Goal: Task Accomplishment & Management: Manage account settings

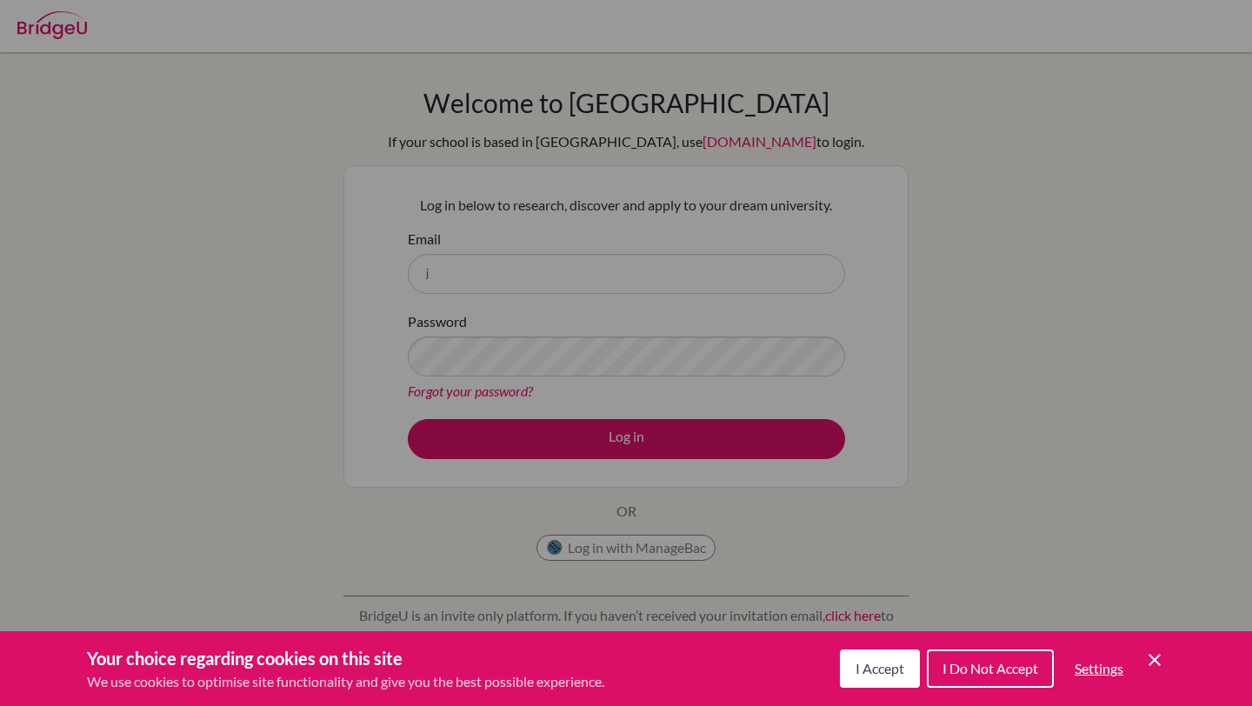
click at [856, 672] on span "I Accept" at bounding box center [880, 668] width 49 height 17
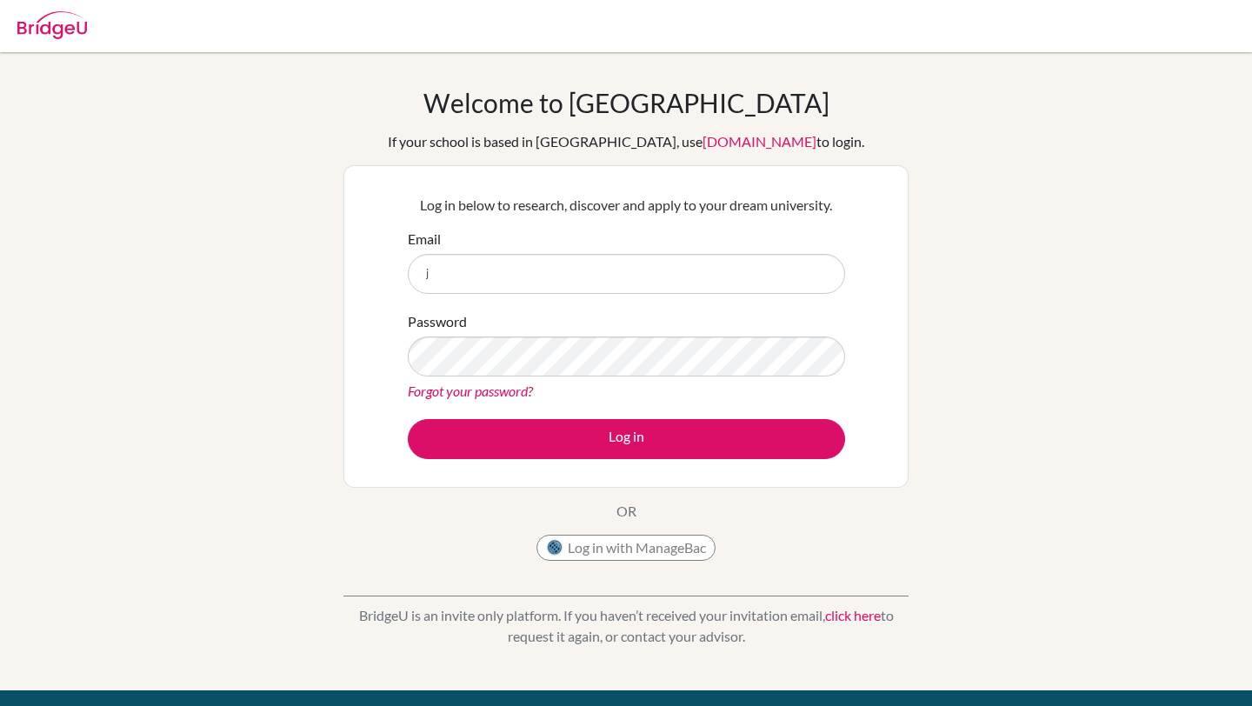
click at [434, 303] on form "Email j Password Forgot your password? Log in" at bounding box center [626, 344] width 437 height 230
click at [451, 284] on input "j" at bounding box center [626, 274] width 437 height 40
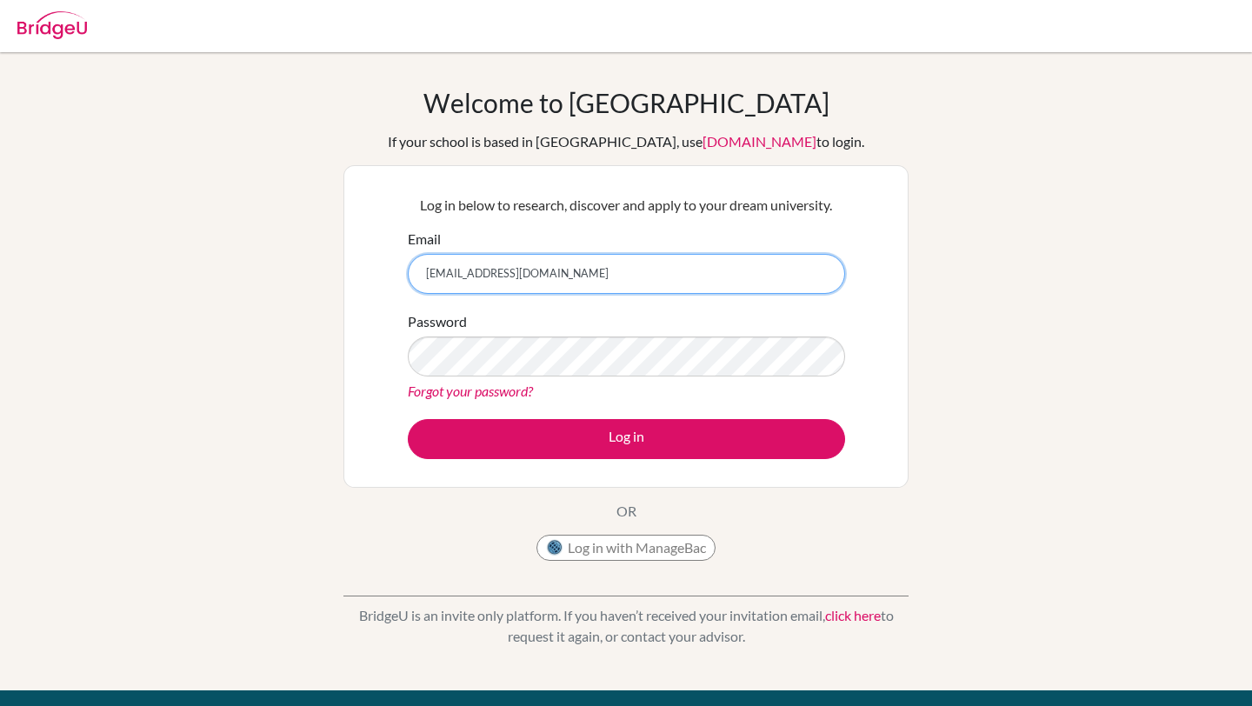
type input "[EMAIL_ADDRESS][DOMAIN_NAME]"
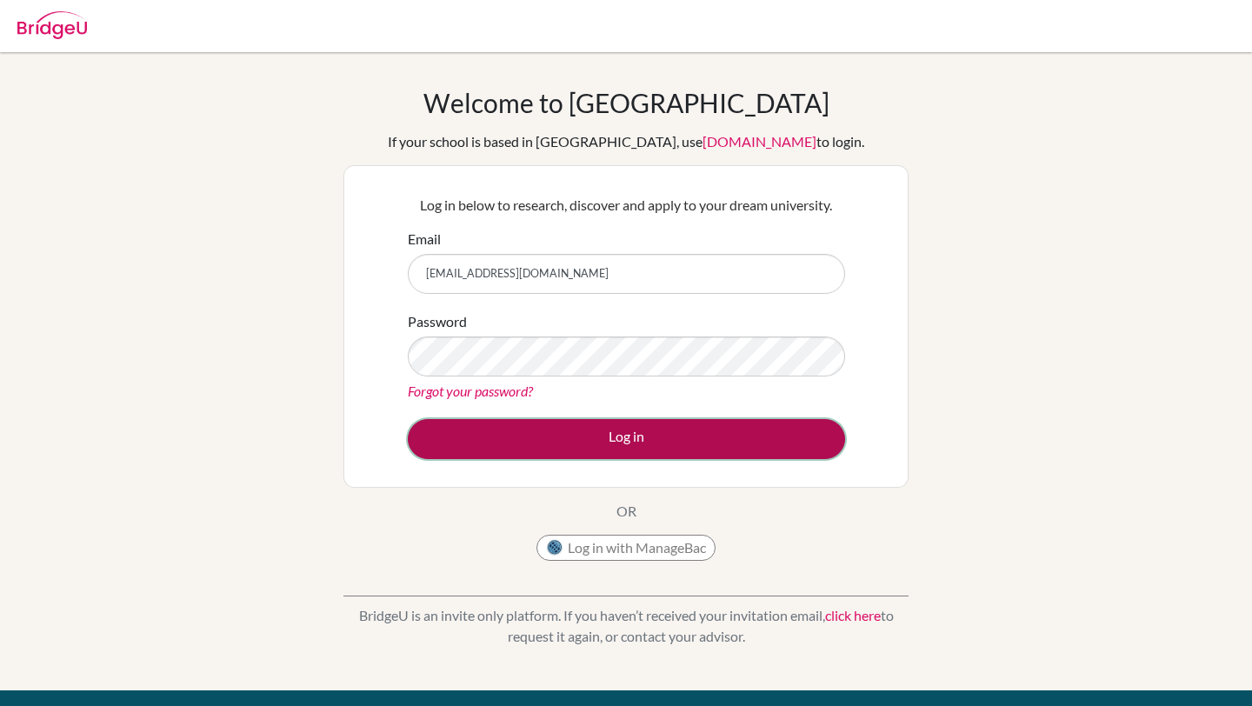
click at [453, 436] on button "Log in" at bounding box center [626, 439] width 437 height 40
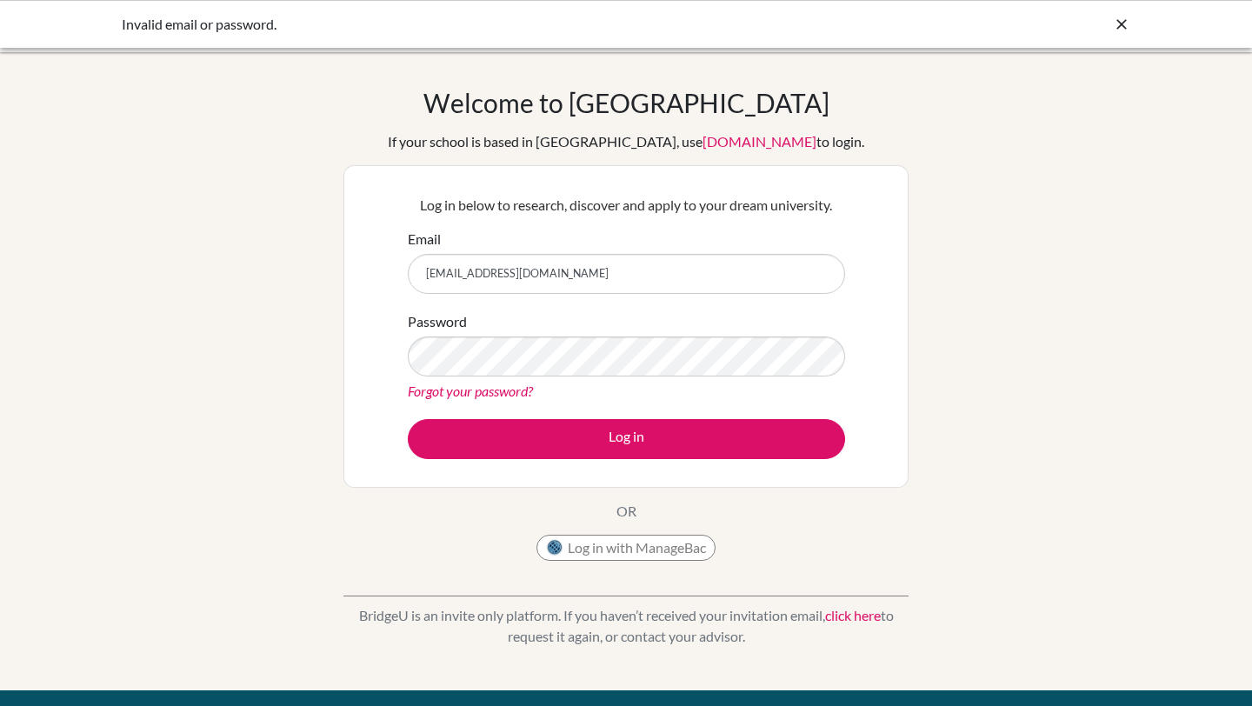
click at [476, 384] on link "Forgot your password?" at bounding box center [470, 391] width 125 height 17
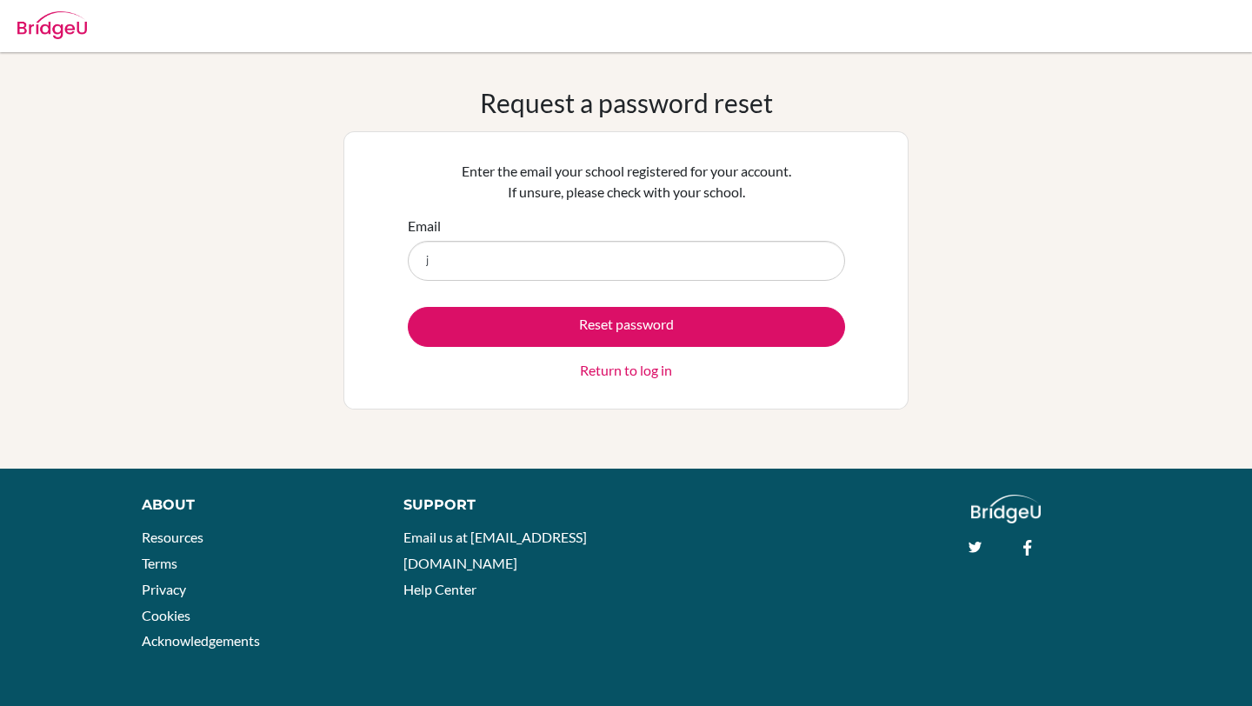
type input "[EMAIL_ADDRESS][DOMAIN_NAME]"
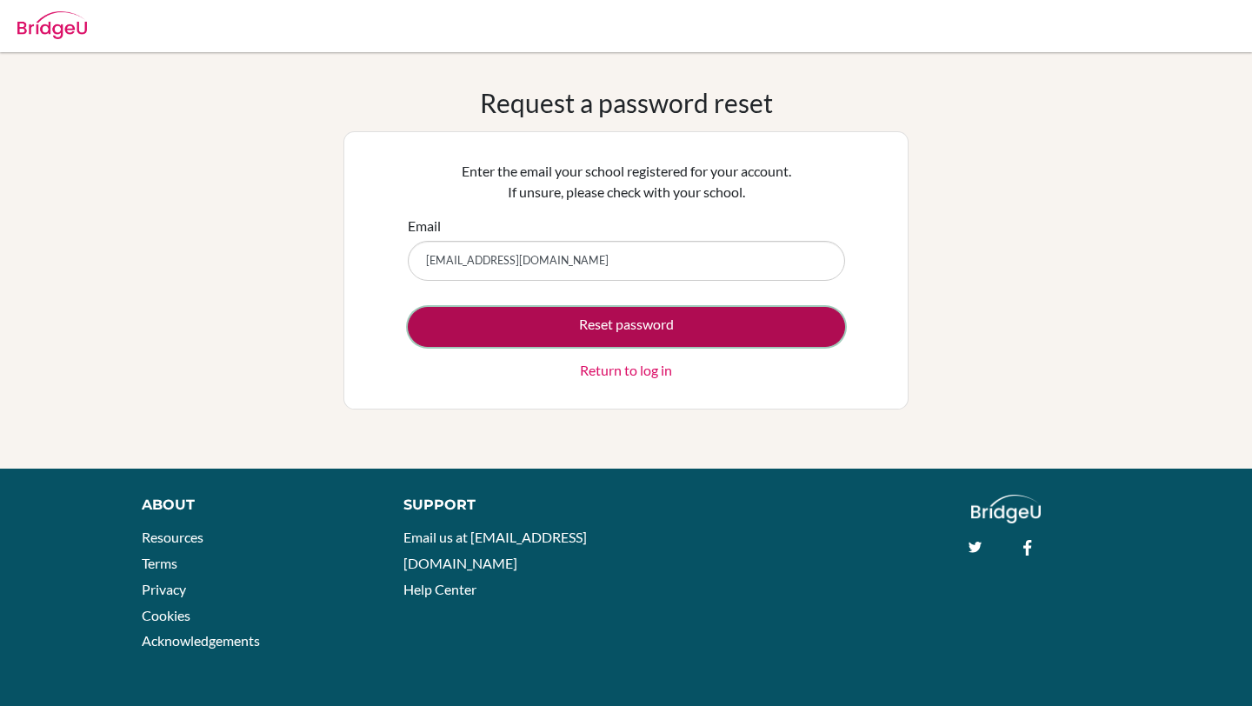
click at [559, 324] on button "Reset password" at bounding box center [626, 327] width 437 height 40
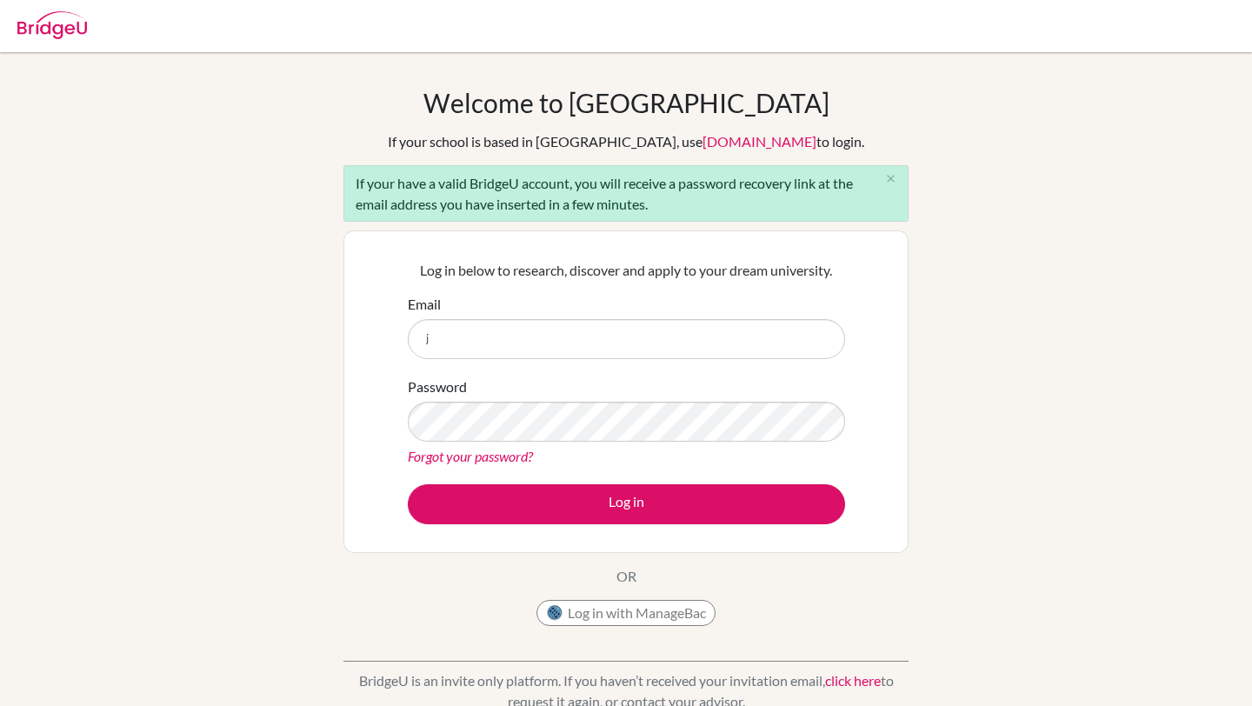
type input "[EMAIL_ADDRESS][DOMAIN_NAME]"
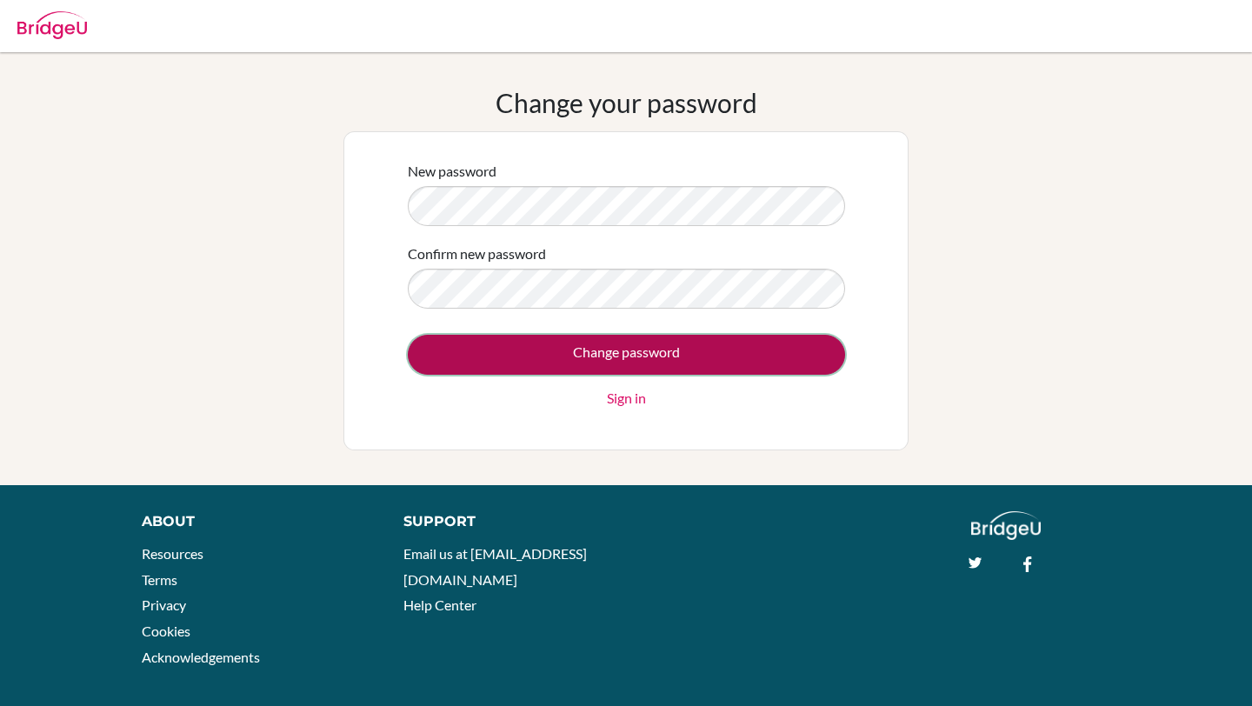
click at [570, 343] on input "Change password" at bounding box center [626, 355] width 437 height 40
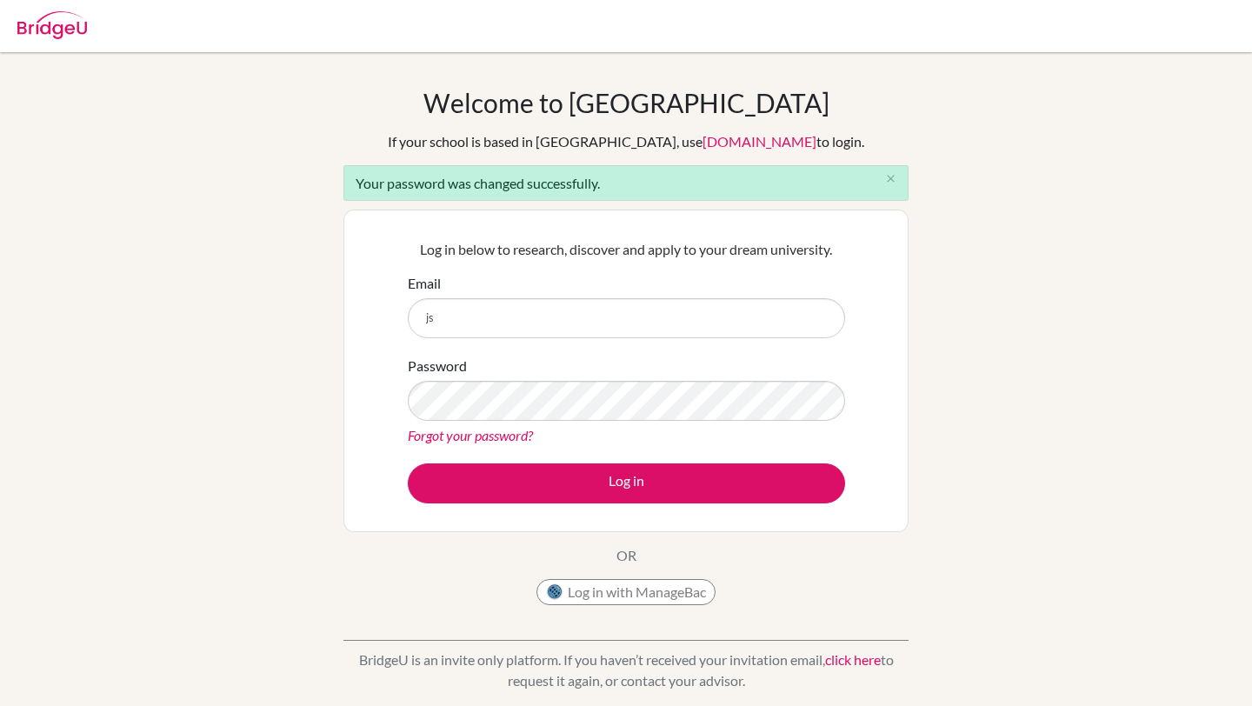
type input "[EMAIL_ADDRESS][DOMAIN_NAME]"
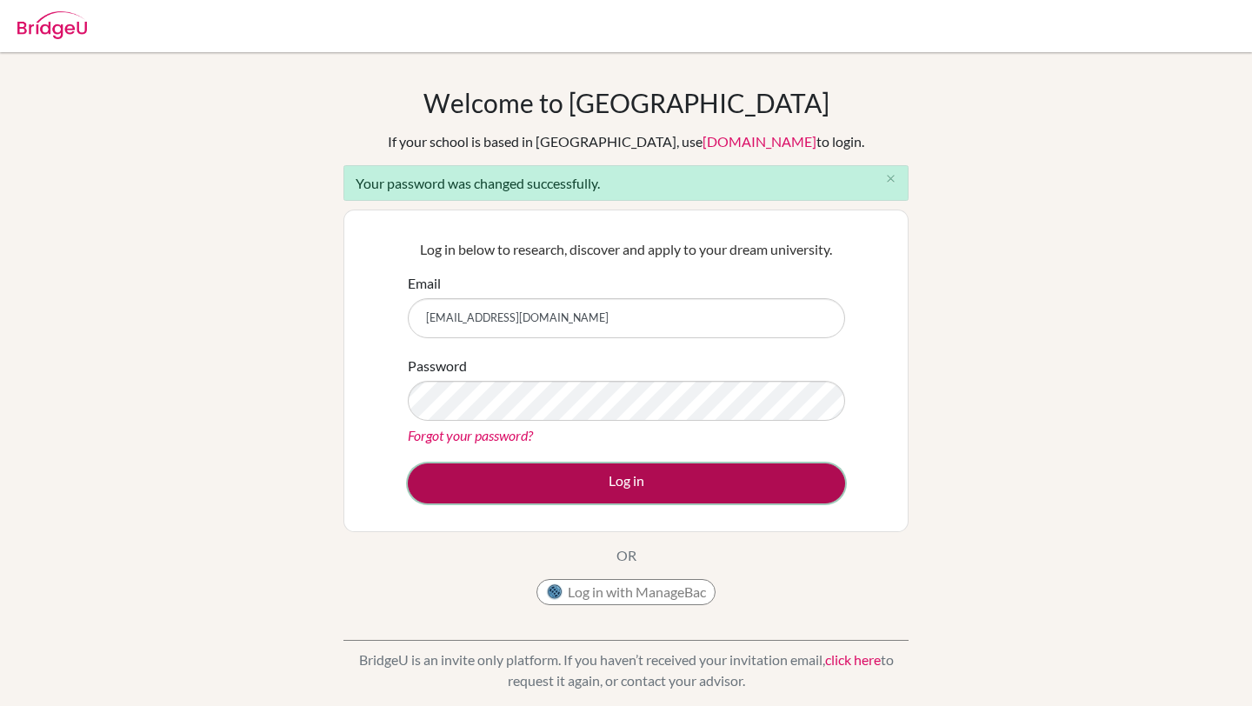
click at [580, 477] on button "Log in" at bounding box center [626, 484] width 437 height 40
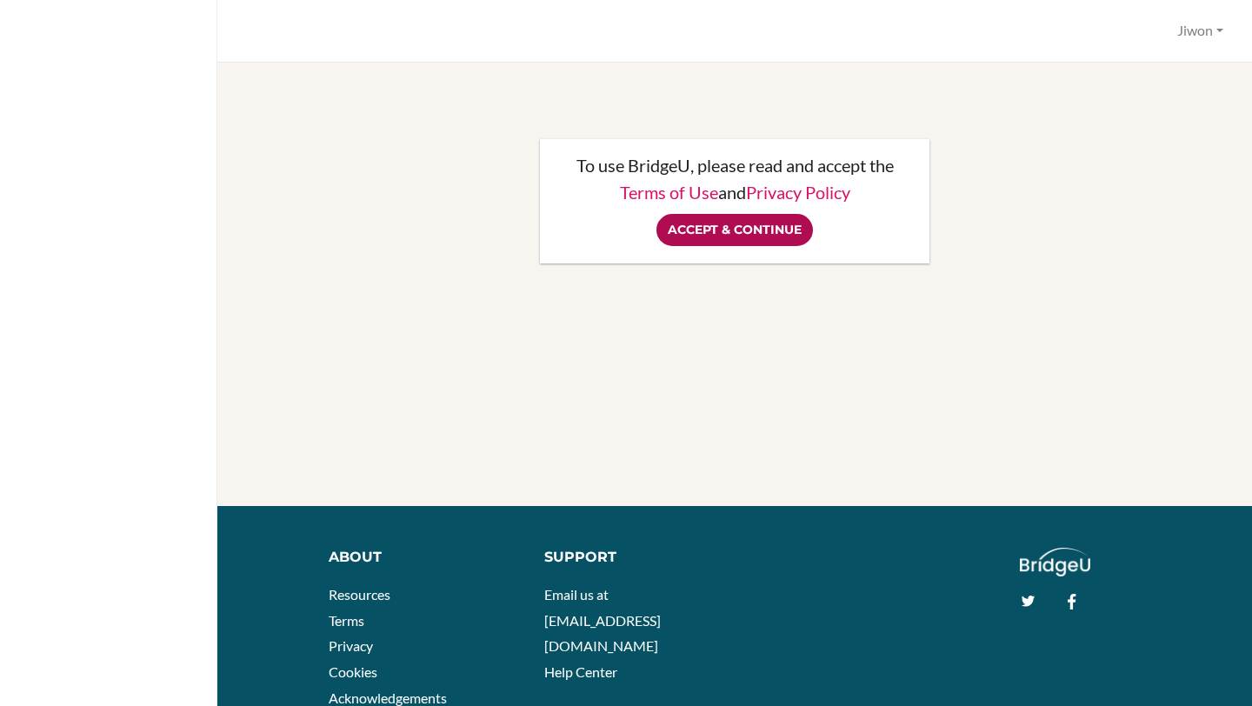
click at [770, 227] on input "Accept & Continue" at bounding box center [735, 230] width 157 height 32
